Goal: Information Seeking & Learning: Learn about a topic

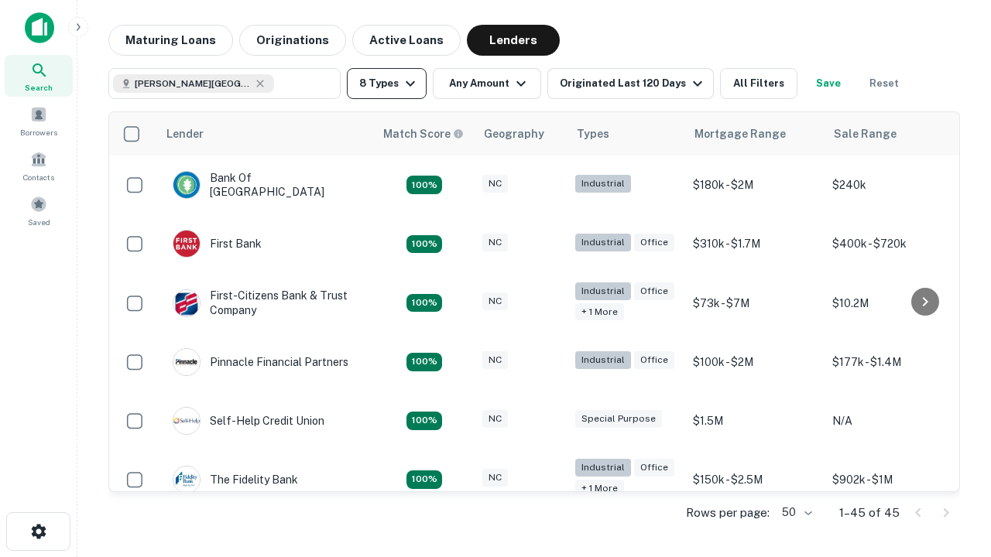
click at [386, 84] on button "8 Types" at bounding box center [387, 83] width 80 height 31
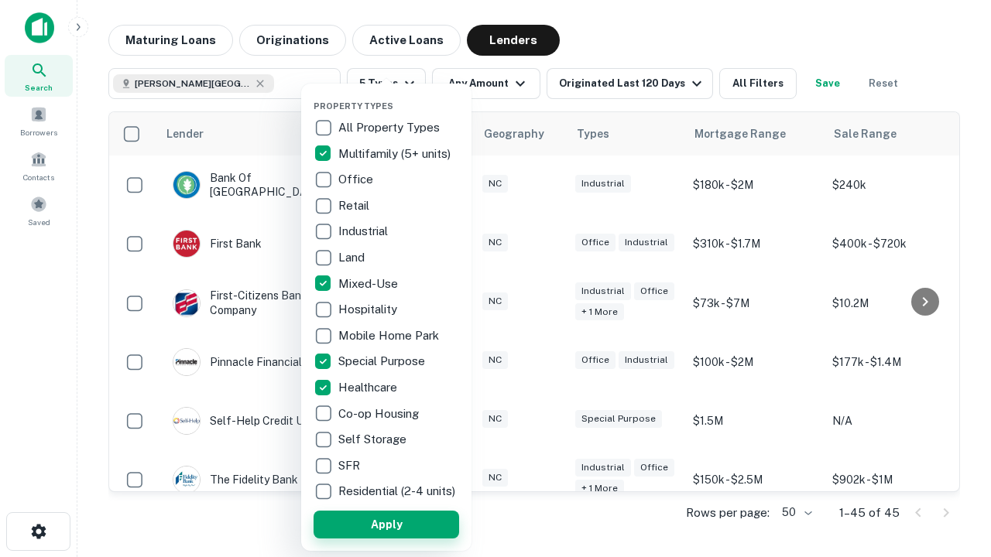
click at [386, 524] on button "Apply" at bounding box center [387, 525] width 146 height 28
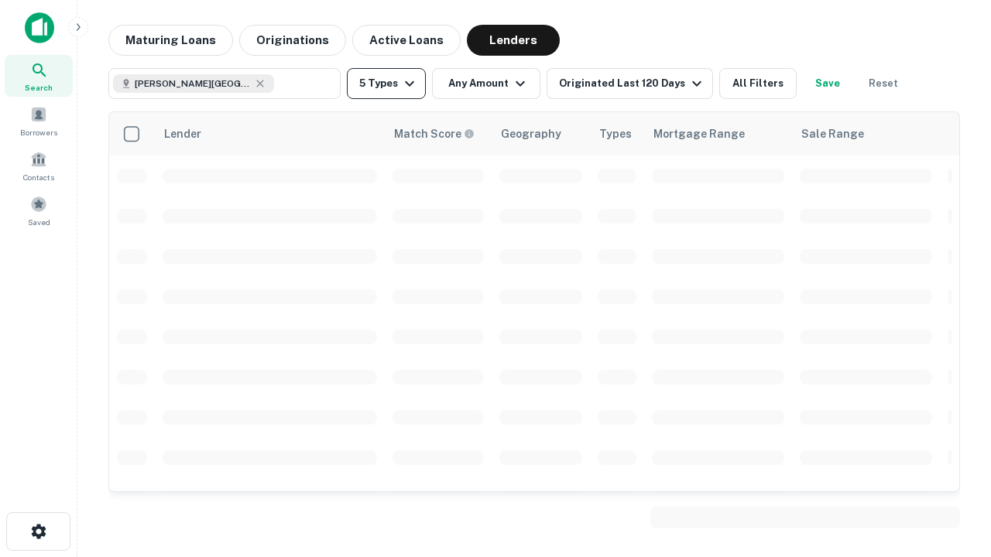
click at [386, 84] on button "5 Types" at bounding box center [386, 83] width 79 height 31
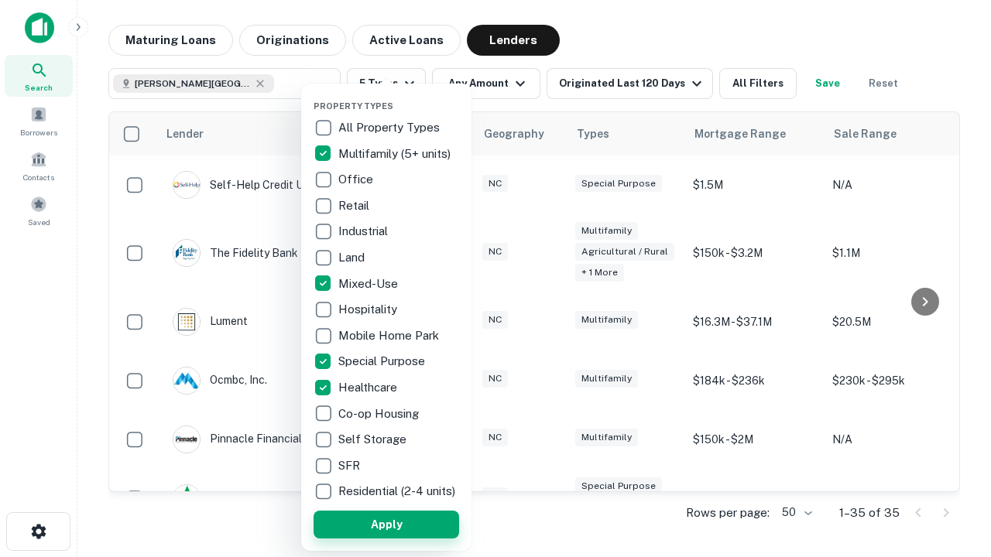
click at [414, 524] on button "Apply" at bounding box center [387, 525] width 146 height 28
